Goal: Go to known website: Go to known website

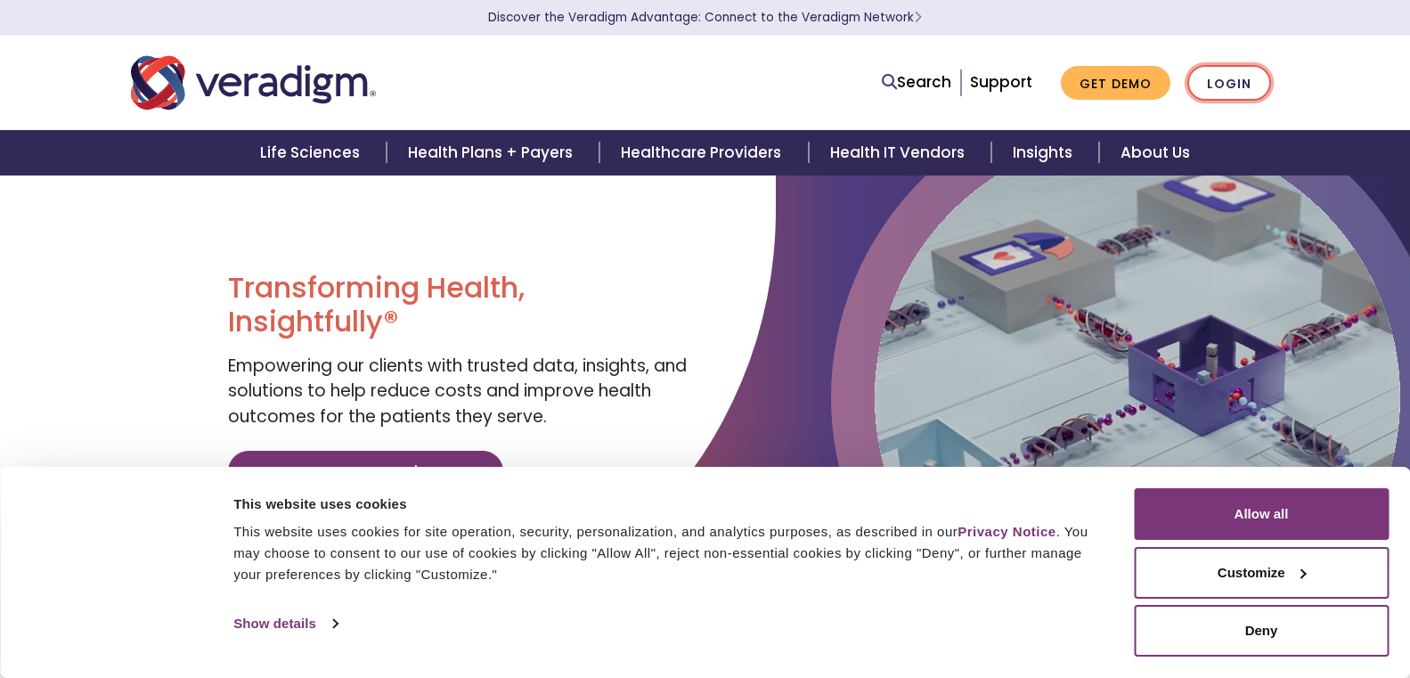
click at [1214, 76] on link "Login" at bounding box center [1230, 83] width 84 height 37
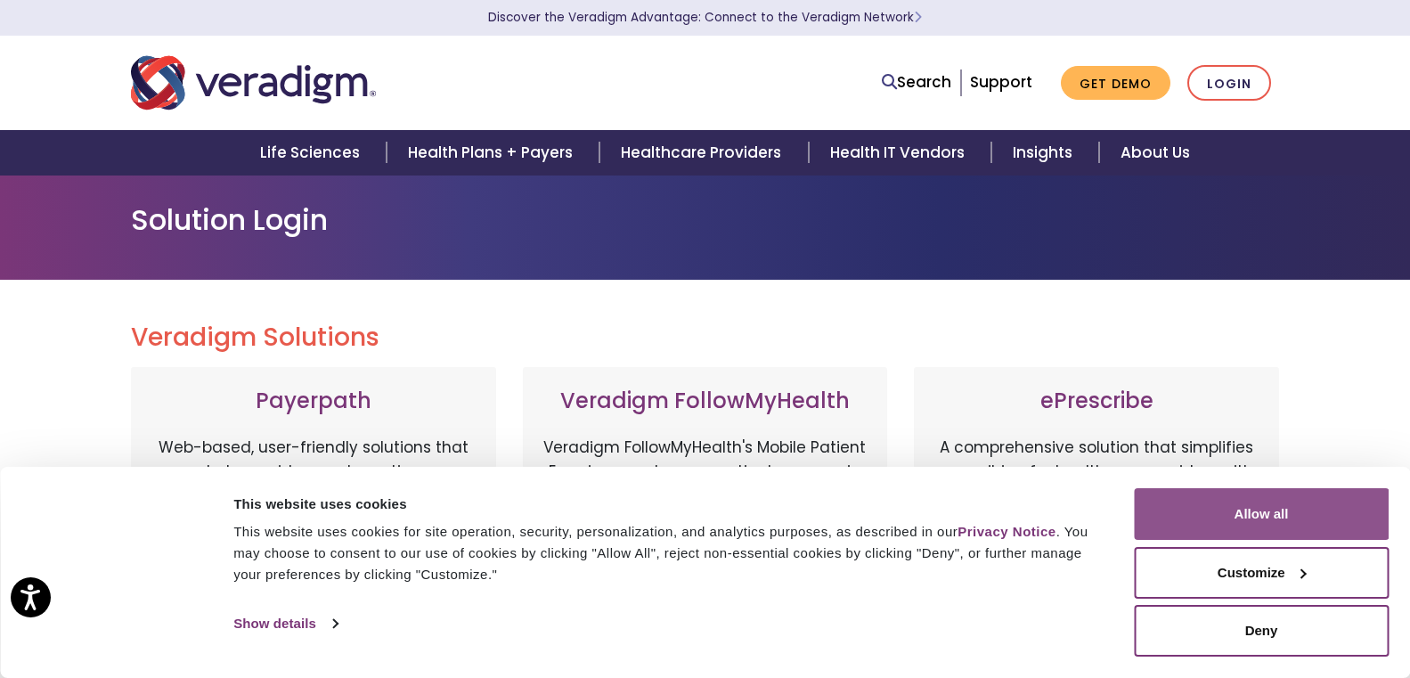
click at [1274, 505] on button "Allow all" at bounding box center [1261, 514] width 255 height 52
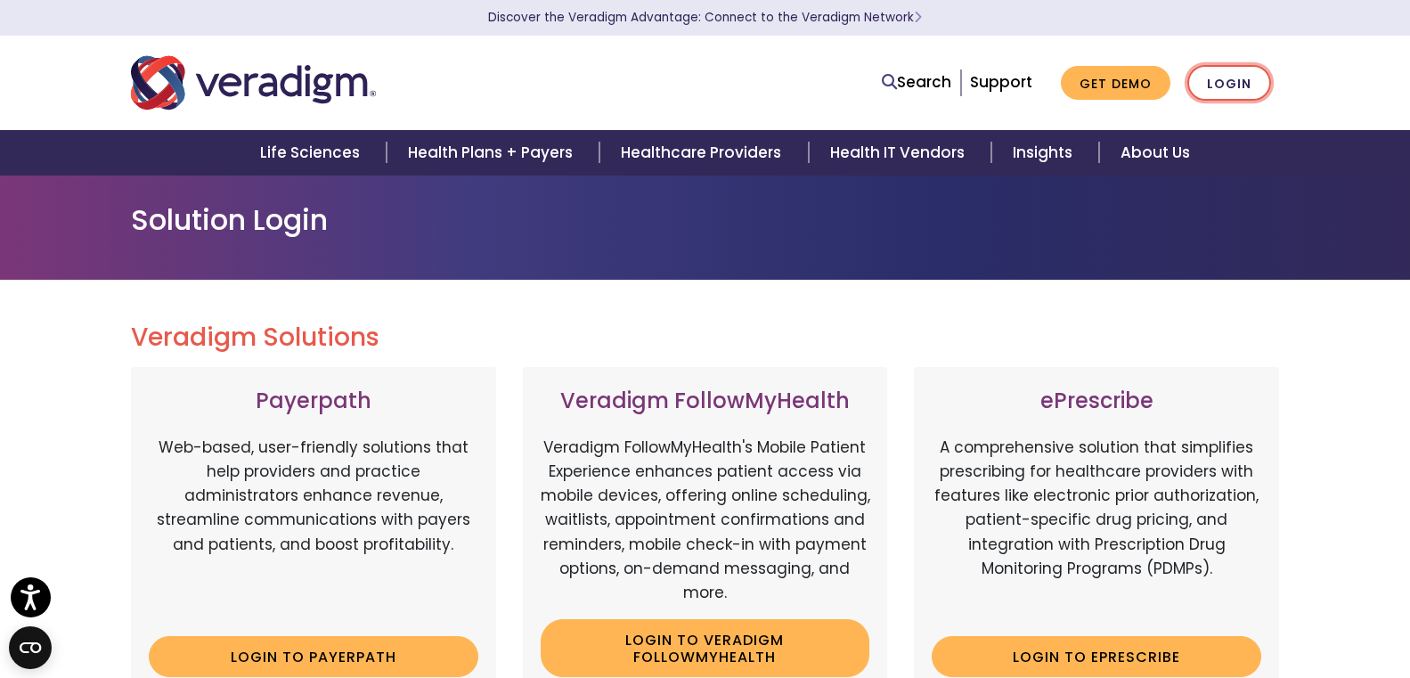
click at [1222, 83] on link "Login" at bounding box center [1230, 83] width 84 height 37
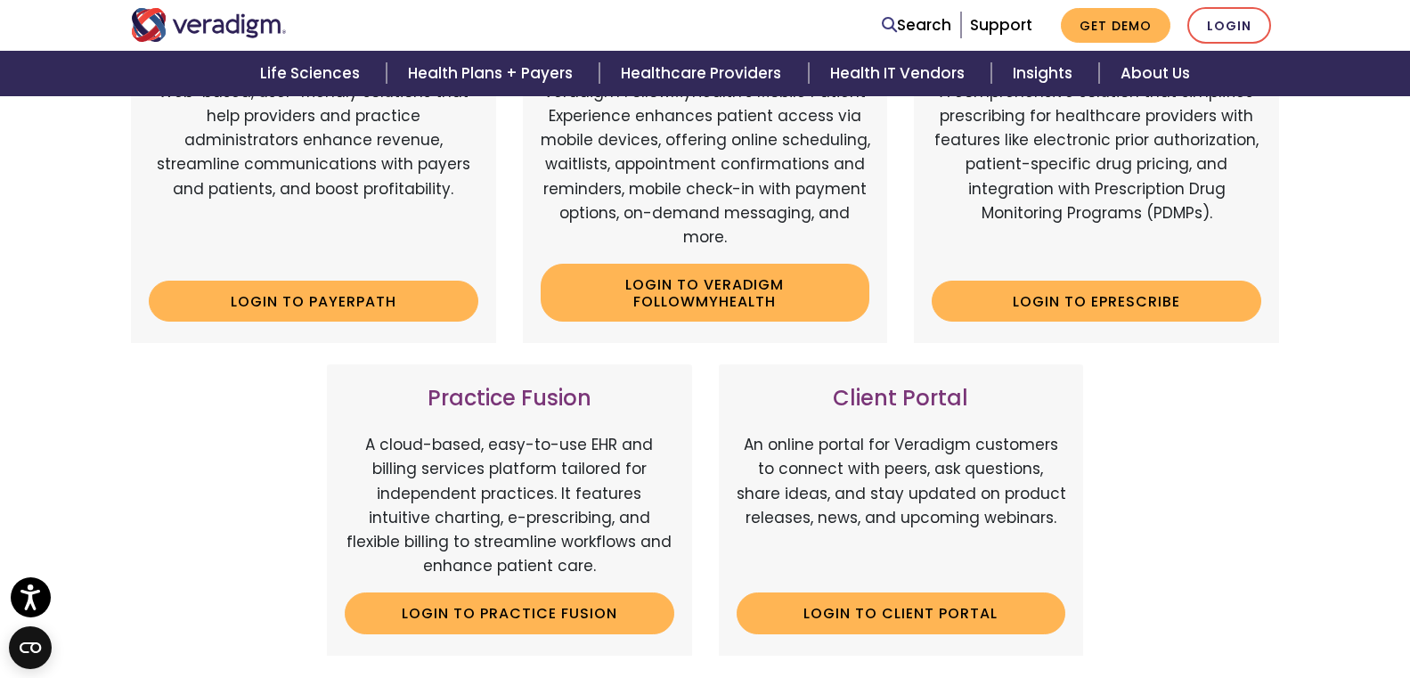
scroll to position [356, 0]
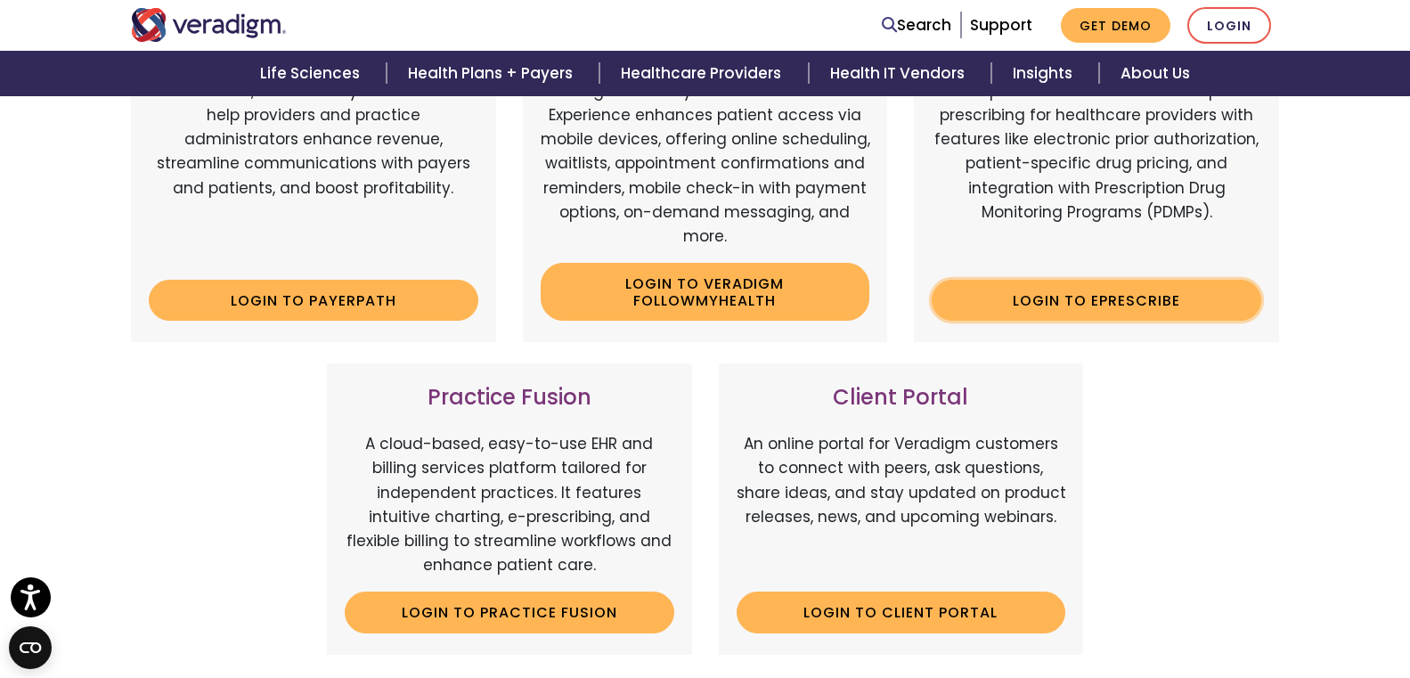
click at [1051, 292] on link "Login to ePrescribe" at bounding box center [1097, 300] width 330 height 41
